Goal: Task Accomplishment & Management: Use online tool/utility

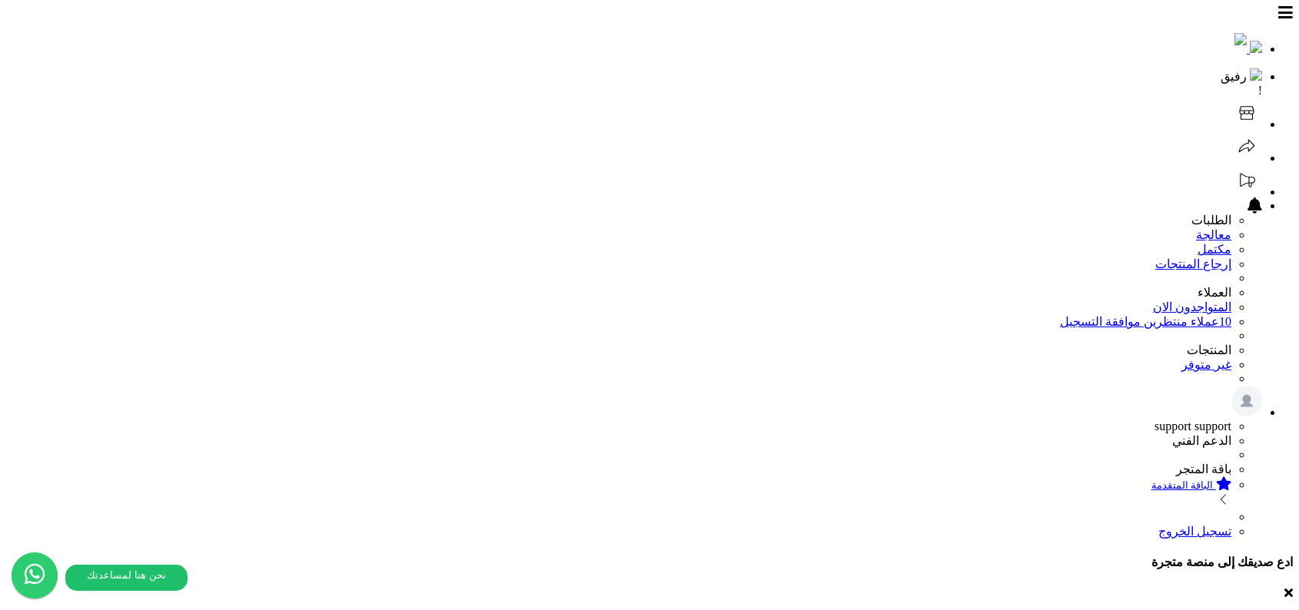
scroll to position [93, 0]
